Goal: Check status: Check status

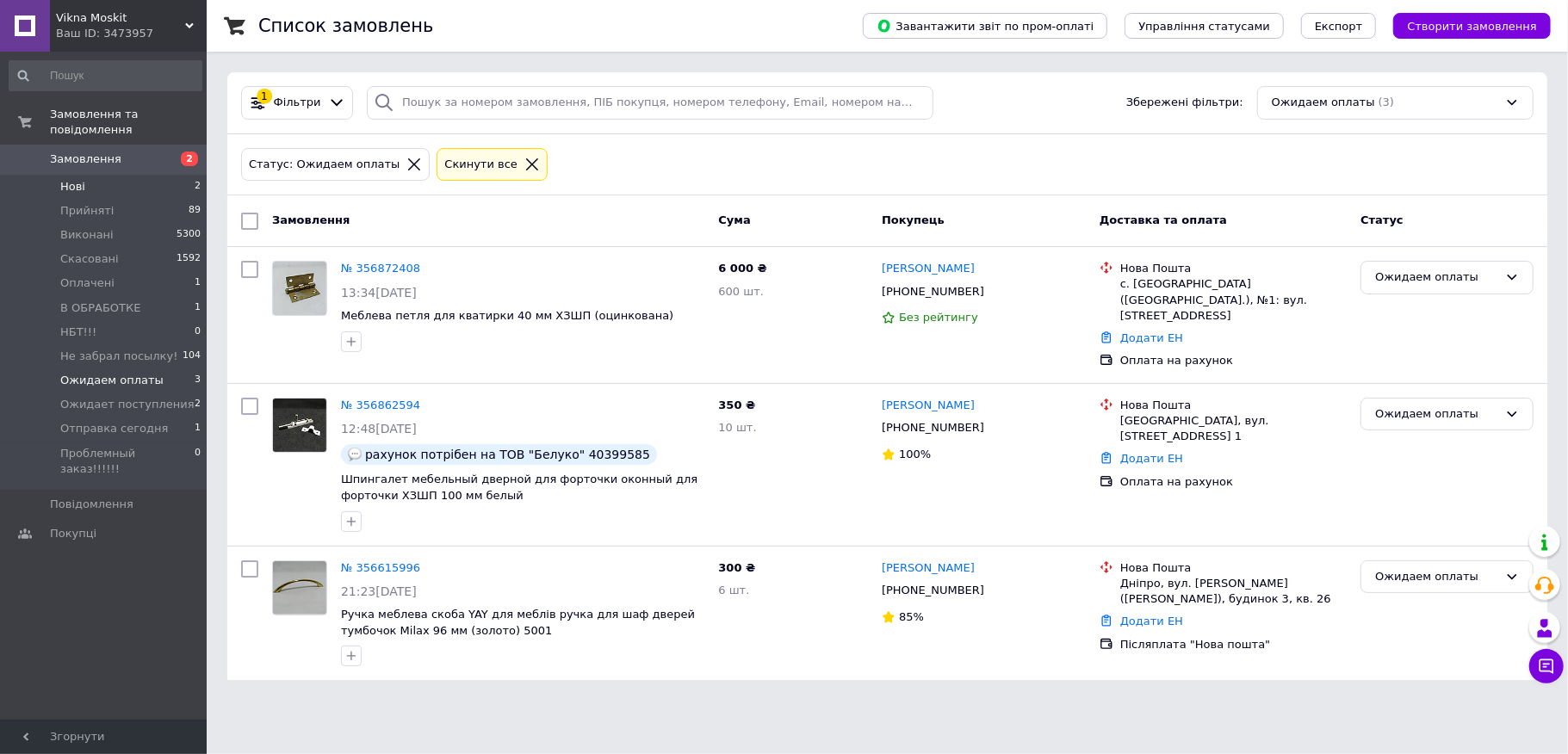
click at [149, 175] on li "Нові 2" at bounding box center [106, 186] width 211 height 24
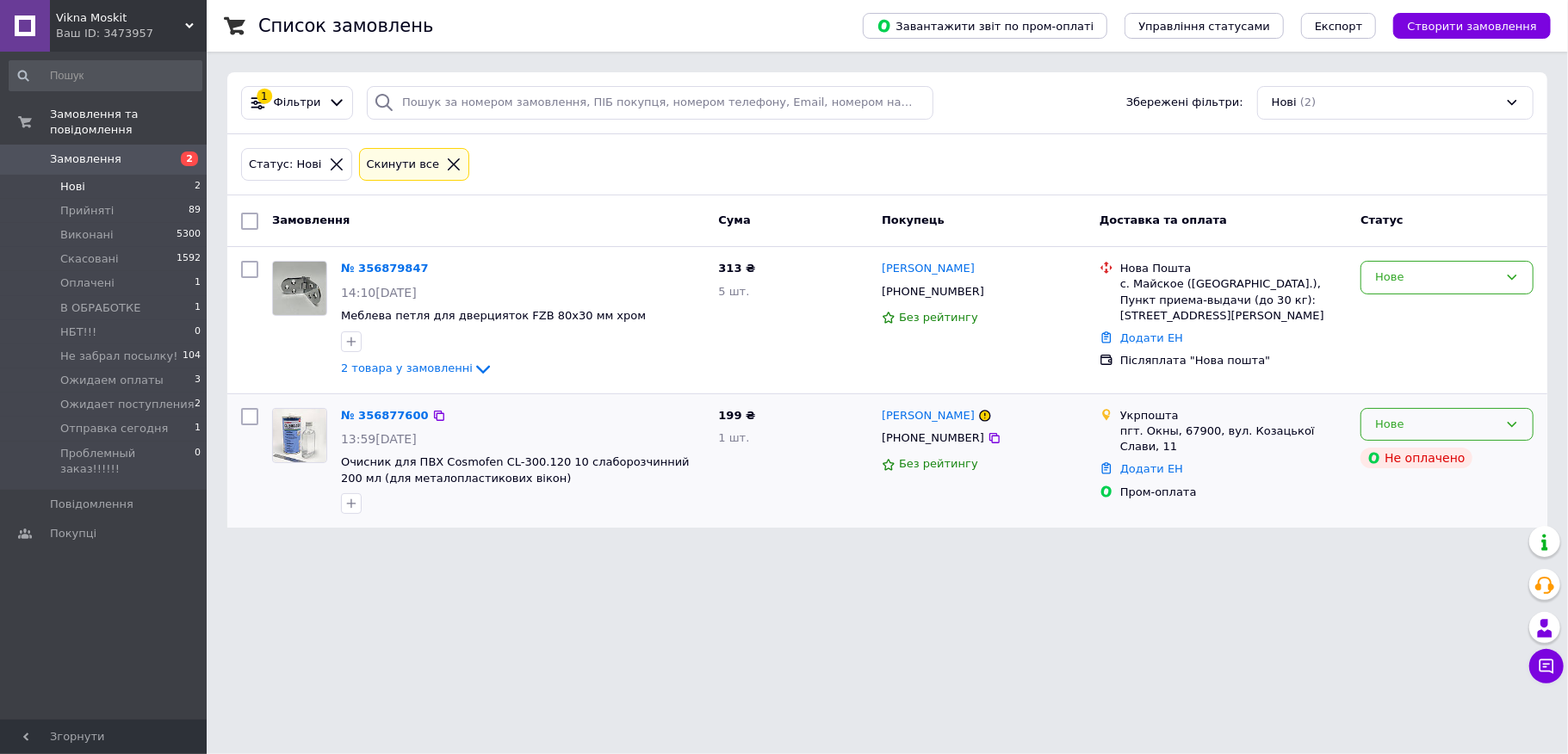
click at [1416, 428] on div "Нове" at bounding box center [1437, 425] width 123 height 18
click at [1442, 586] on li "В ОБРАБОТКЕ" at bounding box center [1447, 586] width 172 height 32
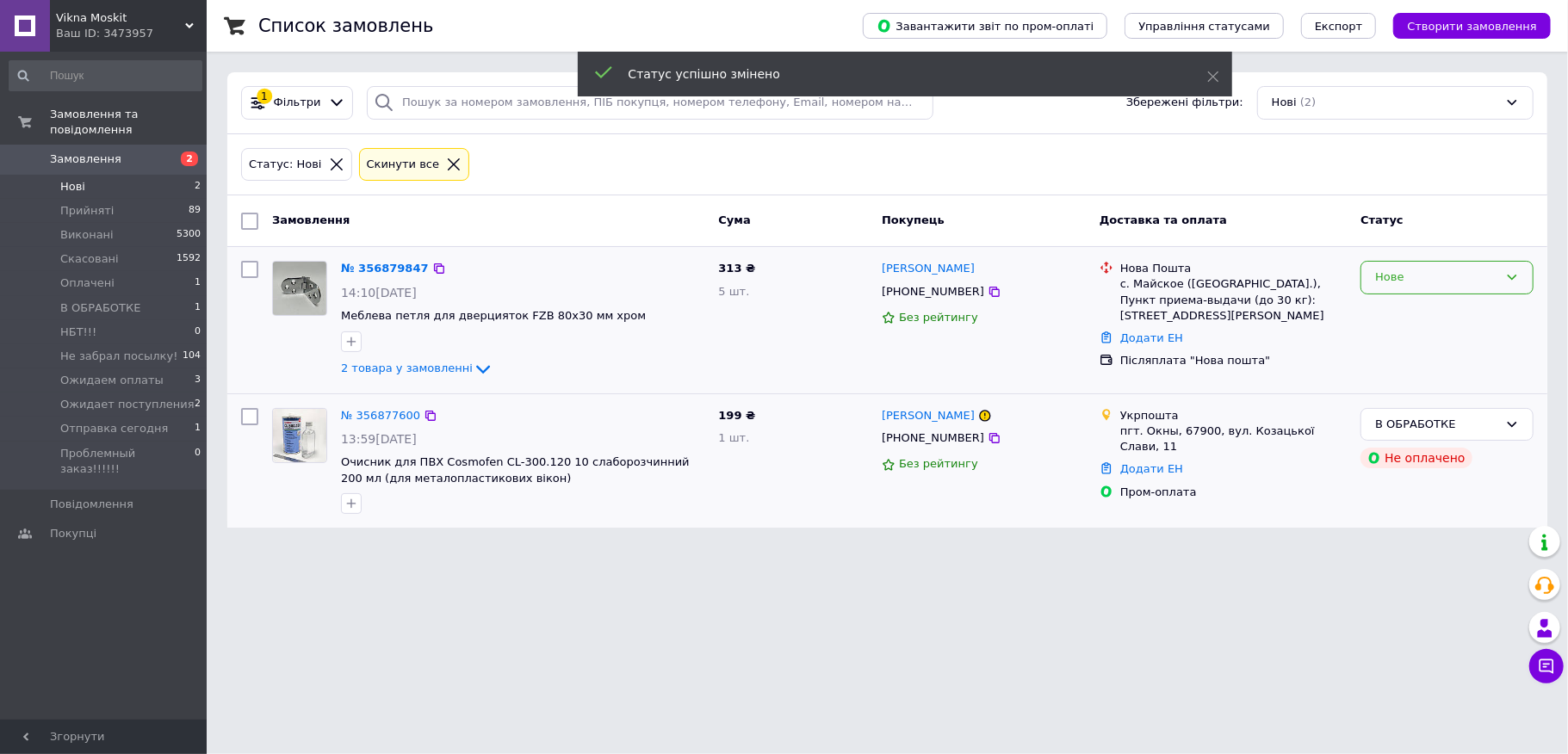
click at [1454, 280] on div "Нове" at bounding box center [1437, 277] width 123 height 18
click at [1416, 436] on li "В ОБРАБОТКЕ" at bounding box center [1447, 440] width 172 height 32
click at [198, 271] on li "Оплачені 1" at bounding box center [106, 283] width 211 height 24
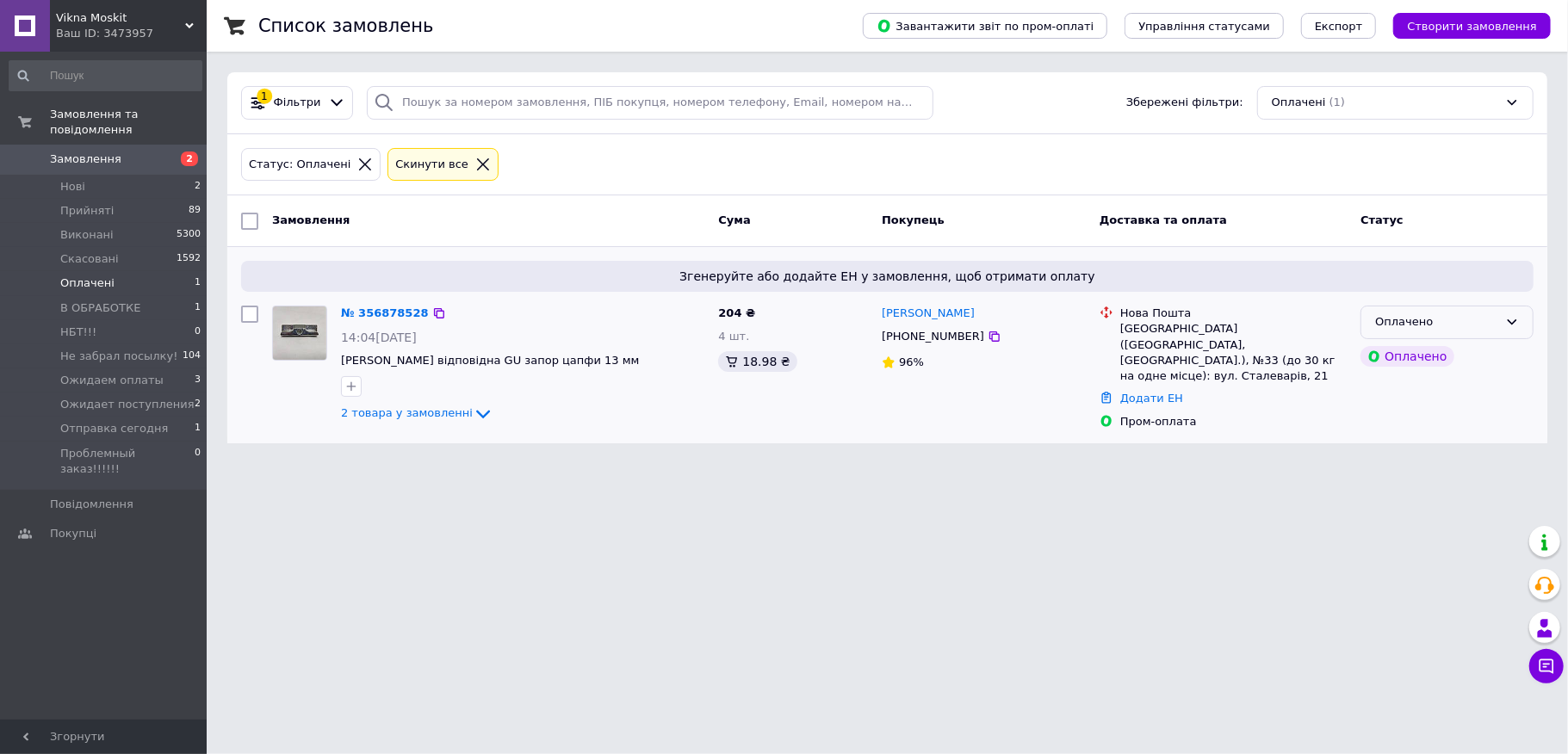
click at [1420, 326] on div "Оплачено" at bounding box center [1437, 322] width 123 height 18
click at [1437, 451] on li "В ОБРАБОТКЕ" at bounding box center [1447, 453] width 172 height 32
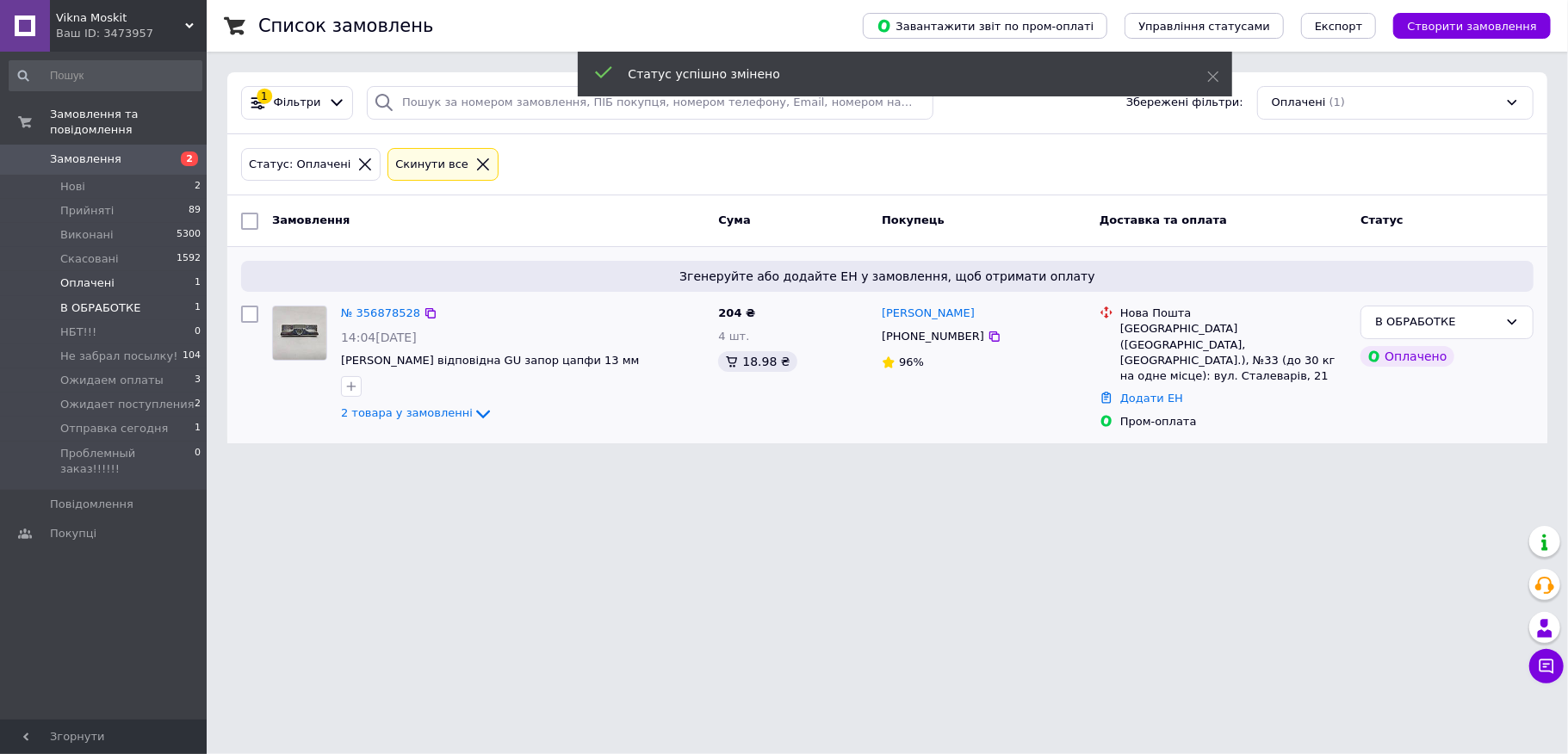
click at [159, 296] on li "В ОБРАБОТКЕ 1" at bounding box center [106, 307] width 211 height 24
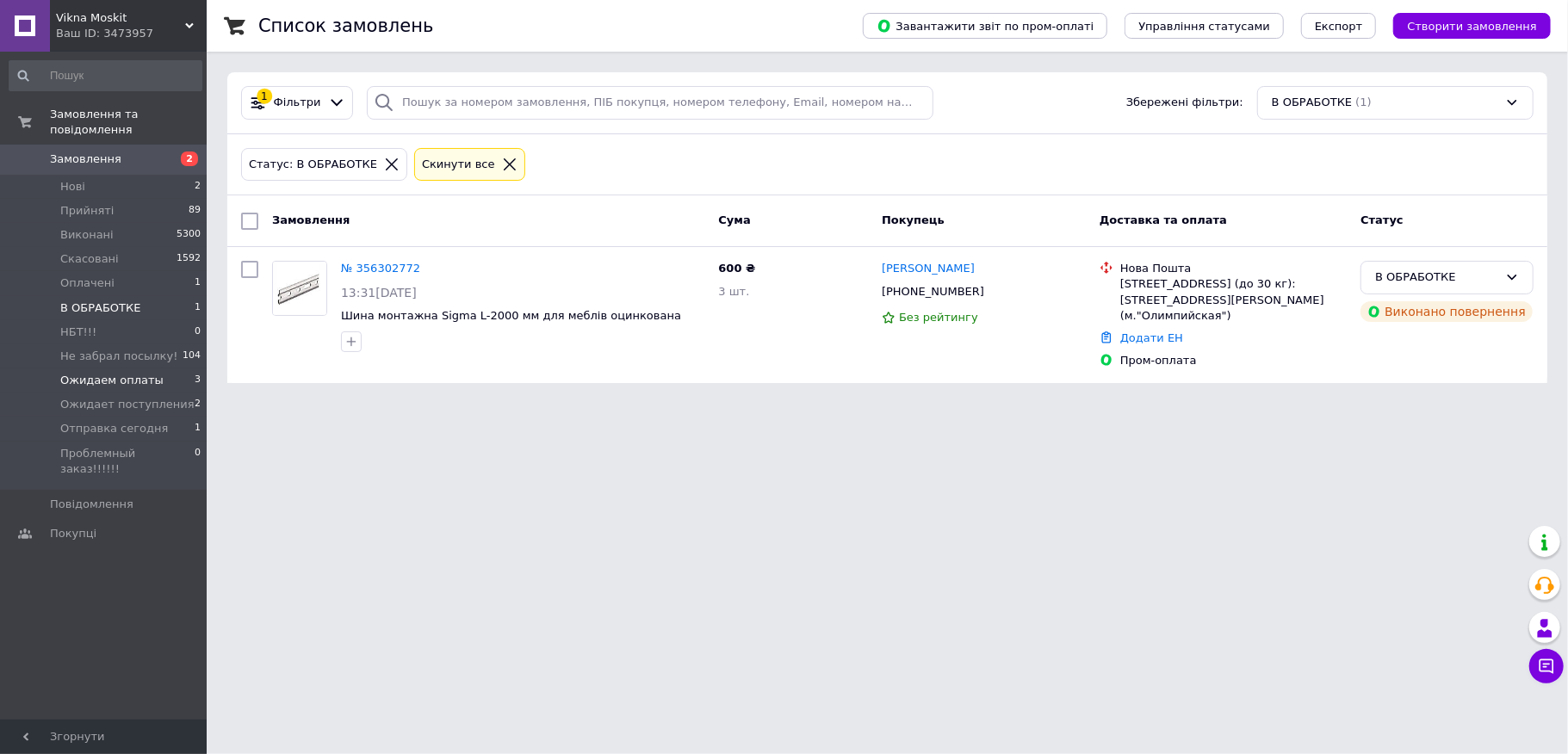
click at [189, 368] on li "Ожидаем оплаты 3" at bounding box center [106, 380] width 211 height 24
